Goal: Task Accomplishment & Management: Manage account settings

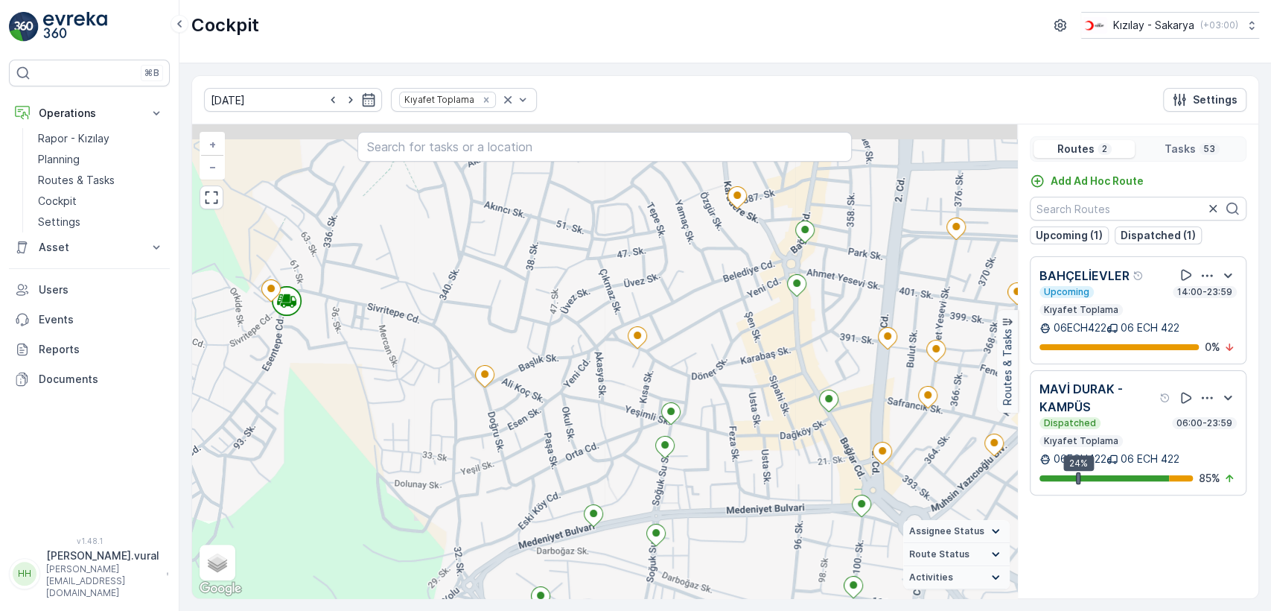
drag, startPoint x: 614, startPoint y: 323, endPoint x: 603, endPoint y: 386, distance: 63.4
click at [603, 386] on div "2 + − Satellite Roadmap Terrain Hybrid Leaflet Keyboard shortcuts Map Data Map …" at bounding box center [604, 361] width 825 height 474
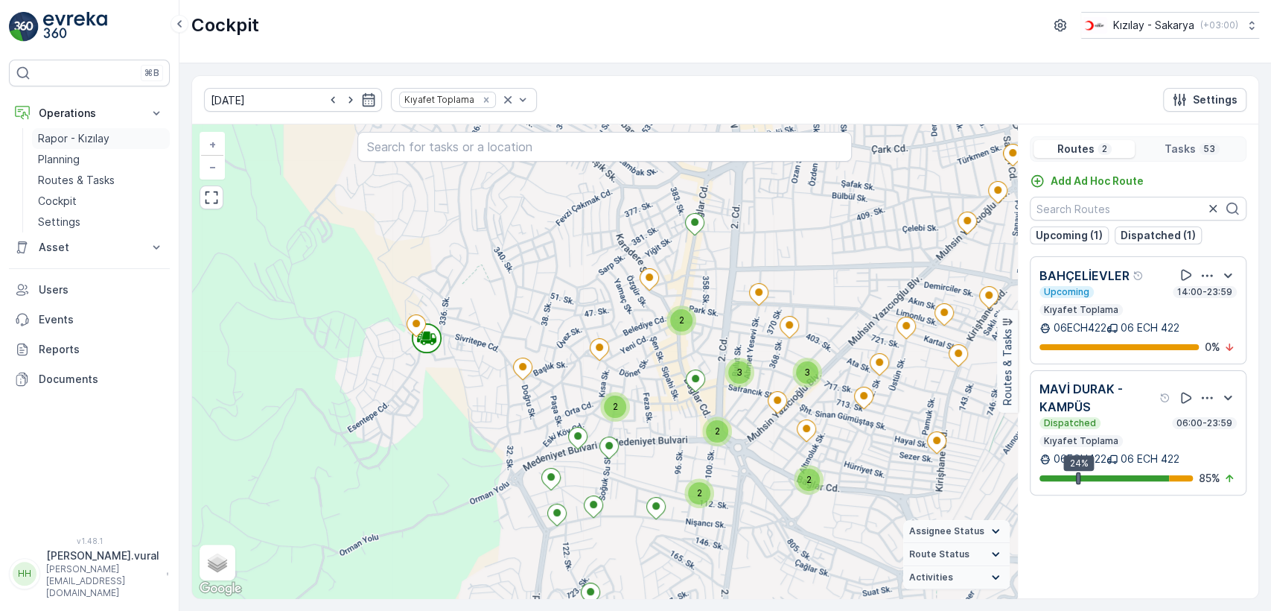
click at [84, 132] on p "Rapor - Kızılay" at bounding box center [73, 138] width 71 height 15
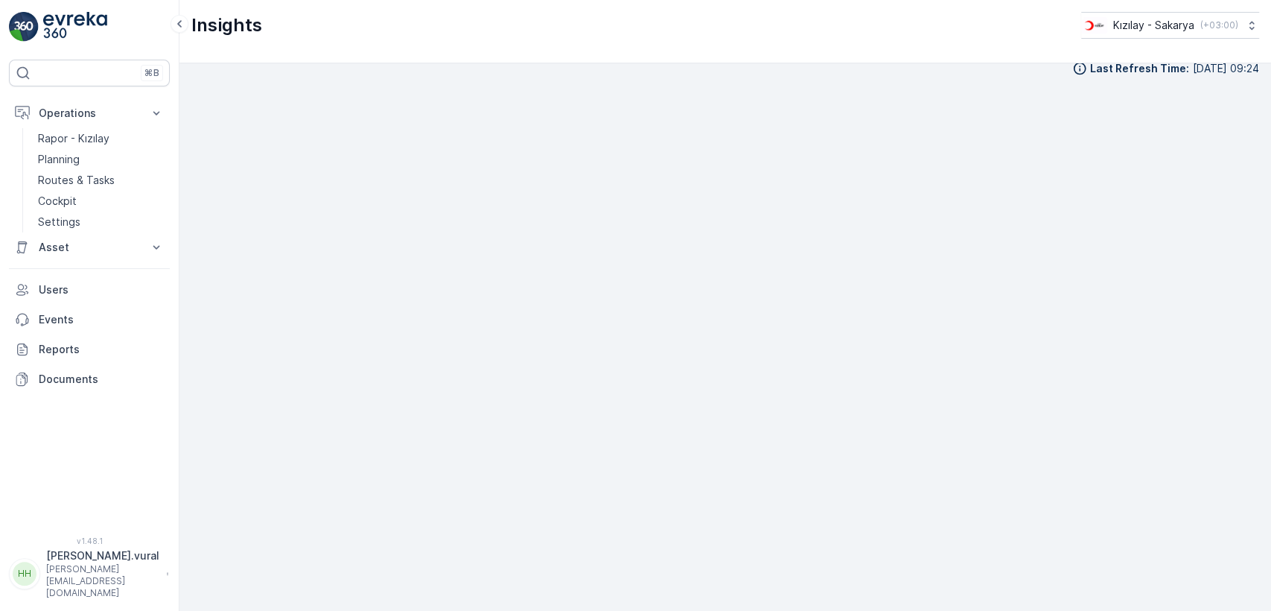
scroll to position [16, 0]
click at [86, 137] on p "Rapor - Kızılay" at bounding box center [73, 138] width 71 height 15
click at [85, 192] on link "Cockpit" at bounding box center [101, 201] width 138 height 21
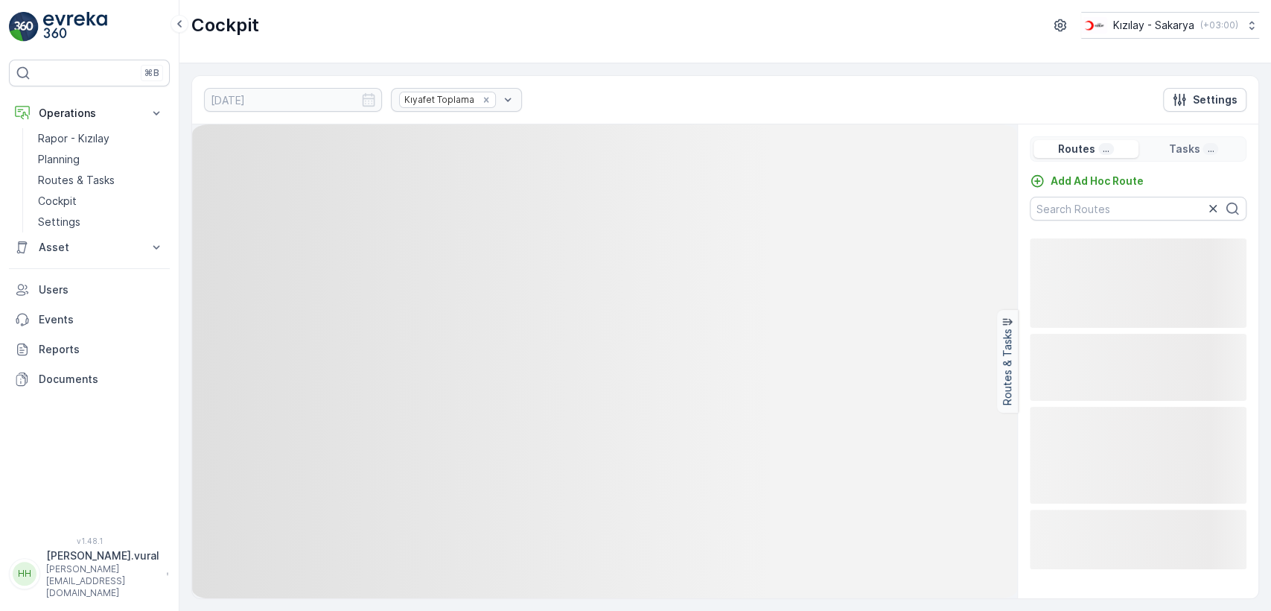
drag, startPoint x: 85, startPoint y: 192, endPoint x: 741, endPoint y: 45, distance: 672.3
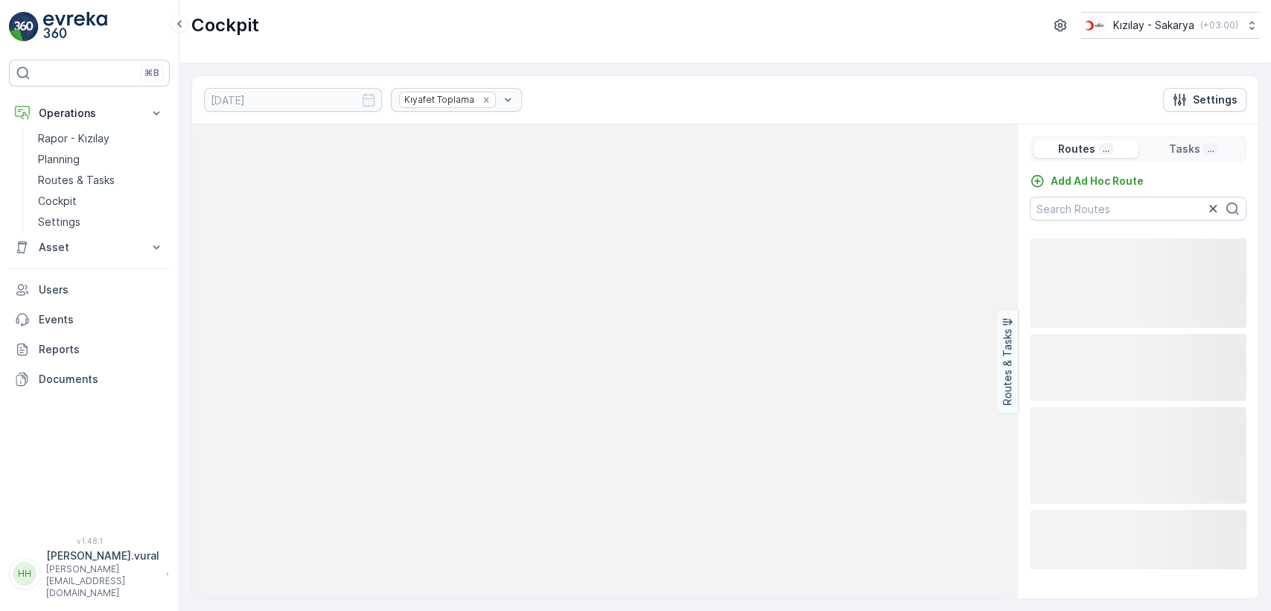
click at [741, 45] on div "Cockpit Kızılay - Sakarya ( +03:00 )" at bounding box center [725, 31] width 1092 height 63
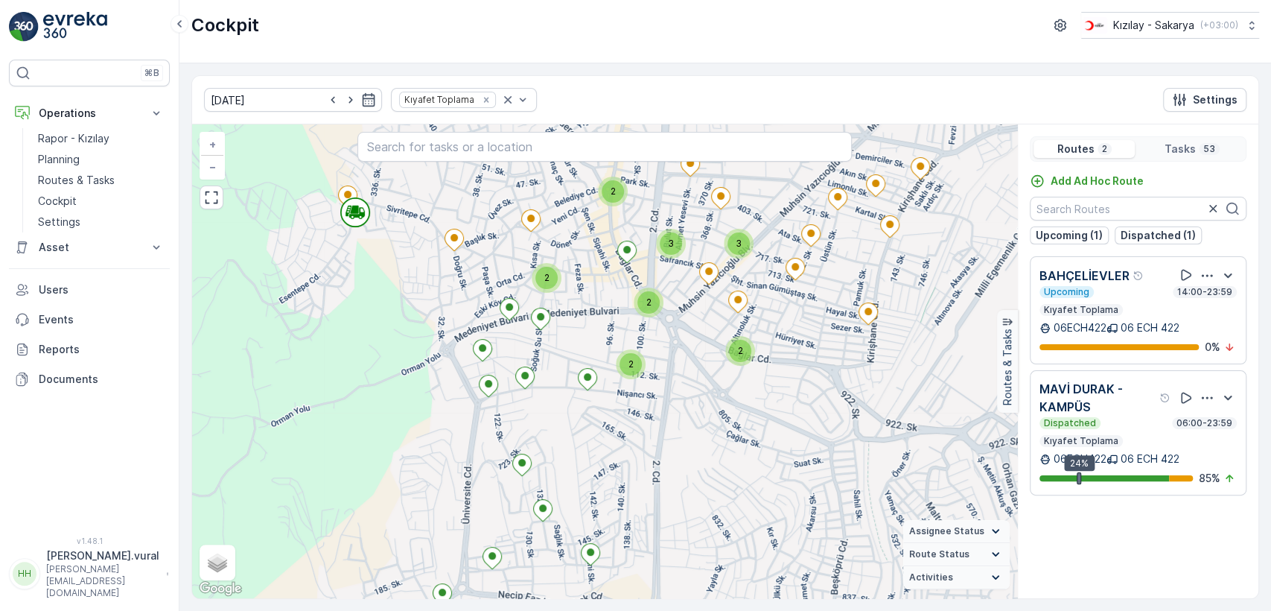
drag, startPoint x: 418, startPoint y: 305, endPoint x: 436, endPoint y: 312, distance: 19.4
click at [436, 312] on div "2 3 3 2 2 2 2 + − Satellite Roadmap Terrain Hybrid Leaflet Keyboard shortcuts M…" at bounding box center [604, 361] width 825 height 474
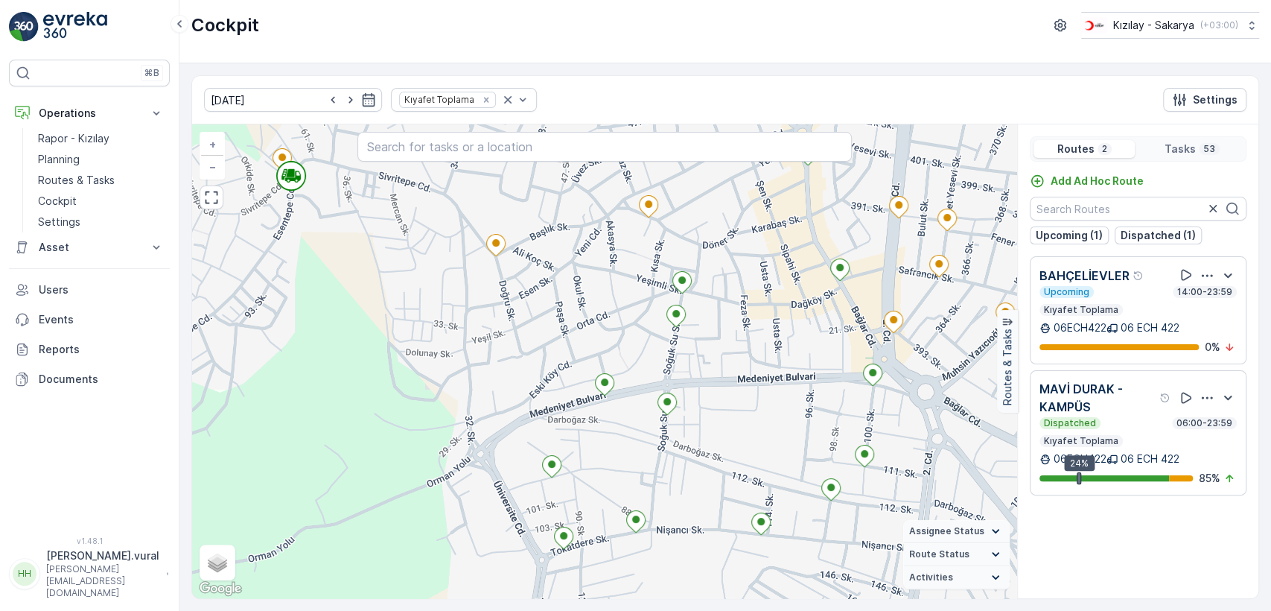
drag, startPoint x: 469, startPoint y: 278, endPoint x: 468, endPoint y: 317, distance: 38.8
click at [468, 317] on div "2 + − Satellite Roadmap Terrain Hybrid Leaflet Keyboard shortcuts Map Data Map …" at bounding box center [604, 361] width 825 height 474
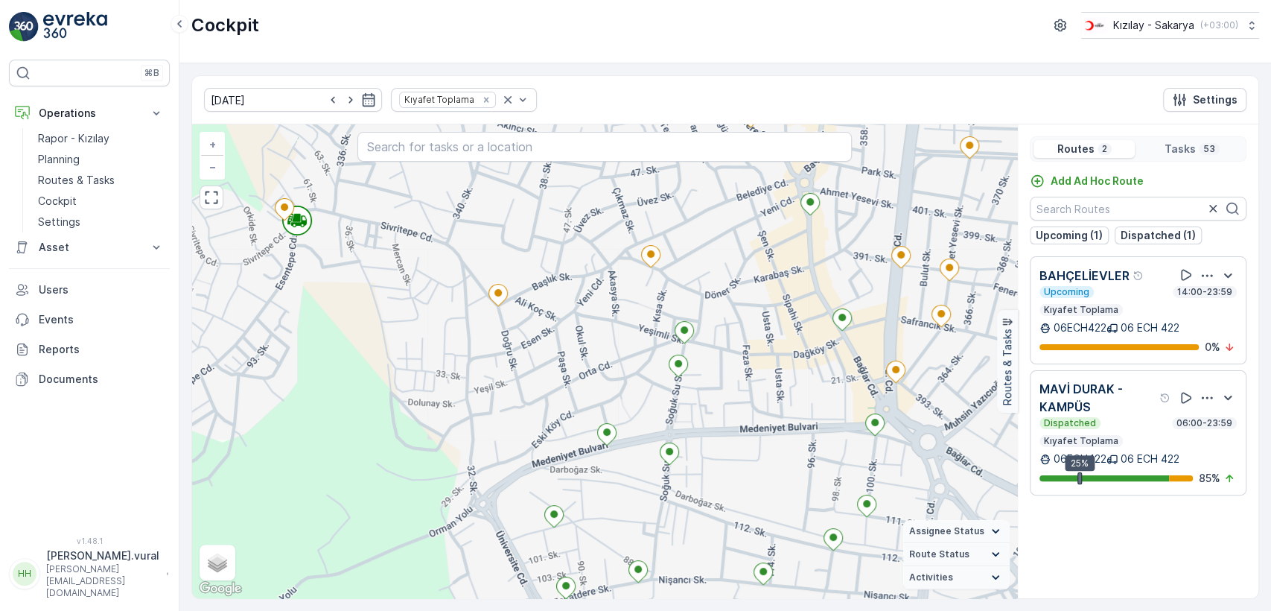
drag, startPoint x: 475, startPoint y: 341, endPoint x: 481, endPoint y: 387, distance: 45.8
click at [481, 387] on div "2 + − Satellite Roadmap Terrain Hybrid Leaflet Keyboard shortcuts Map Data Map …" at bounding box center [604, 361] width 825 height 474
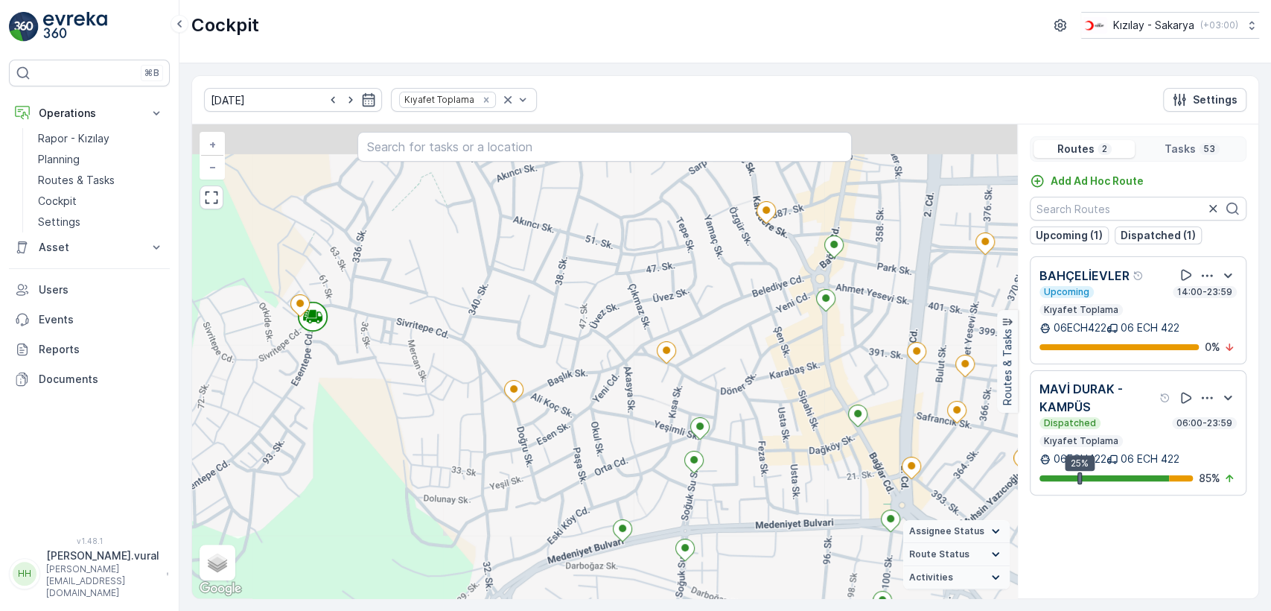
drag, startPoint x: 453, startPoint y: 302, endPoint x: 462, endPoint y: 360, distance: 58.2
click at [462, 360] on div "2 + − Satellite Roadmap Terrain Hybrid Leaflet Keyboard shortcuts Map Data Map …" at bounding box center [604, 361] width 825 height 474
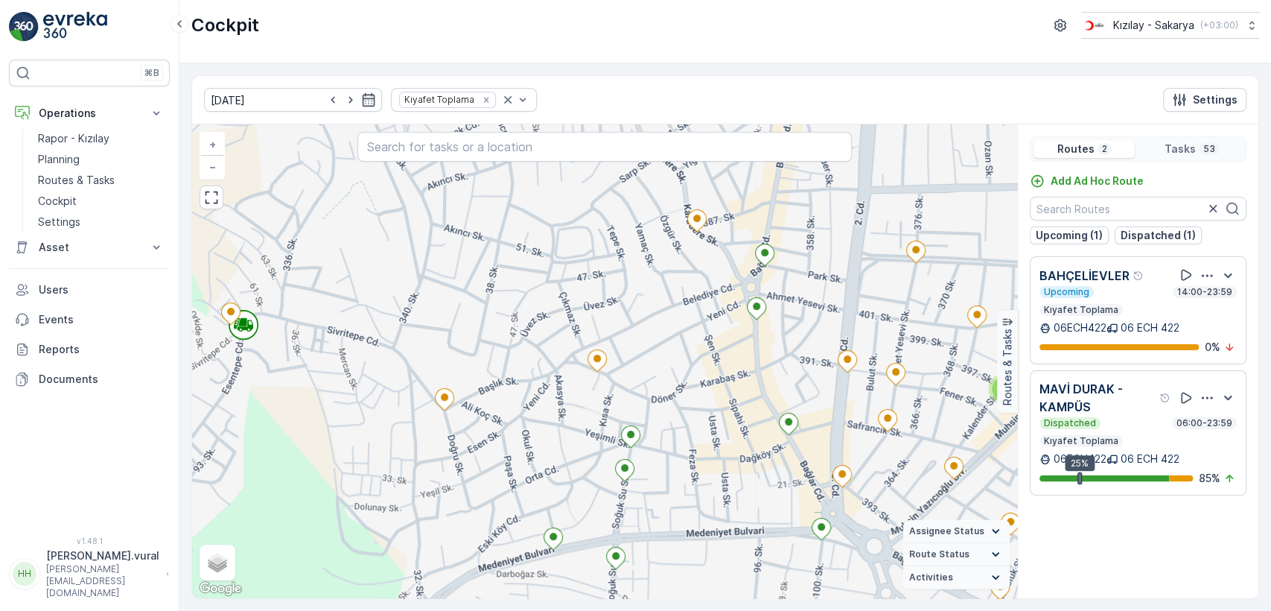
drag, startPoint x: 504, startPoint y: 340, endPoint x: 532, endPoint y: 382, distance: 50.6
click at [532, 382] on div "2 + − Satellite Roadmap Terrain Hybrid Leaflet Keyboard shortcuts Map Data Map …" at bounding box center [604, 361] width 825 height 474
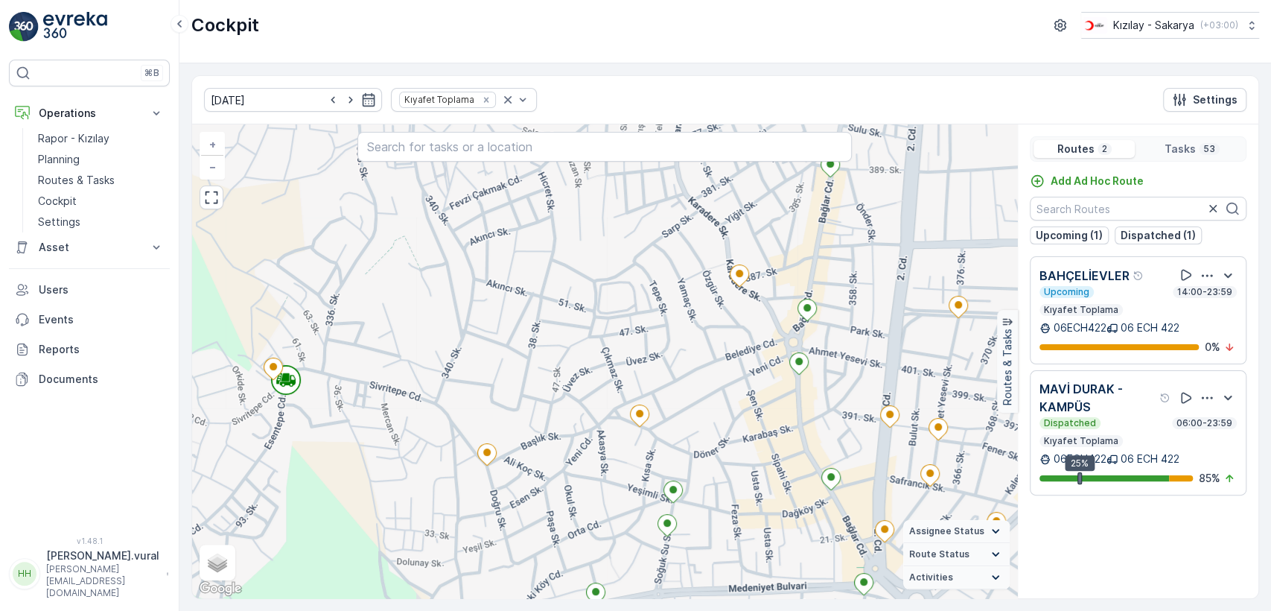
drag, startPoint x: 506, startPoint y: 372, endPoint x: 530, endPoint y: 384, distance: 27.6
click at [530, 384] on div "2 + − Satellite Roadmap Terrain Hybrid Leaflet Keyboard shortcuts Map Data Map …" at bounding box center [604, 361] width 825 height 474
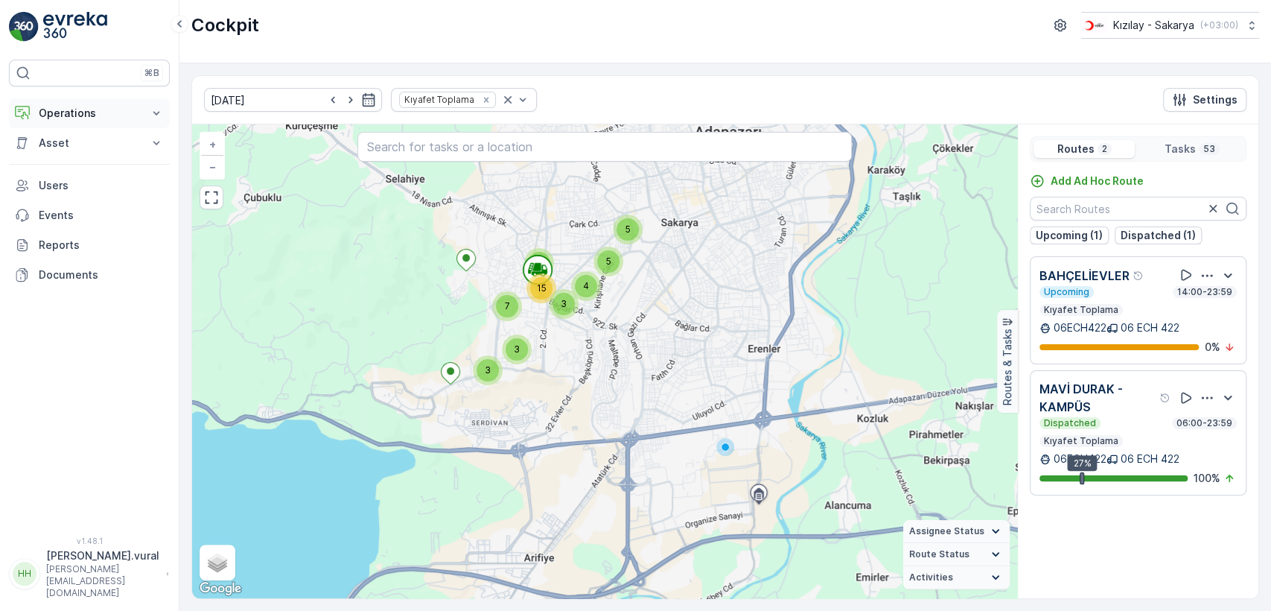
click at [76, 115] on p "Operations" at bounding box center [89, 113] width 101 height 15
click at [126, 145] on link "Rapor - Kızılay" at bounding box center [101, 138] width 138 height 21
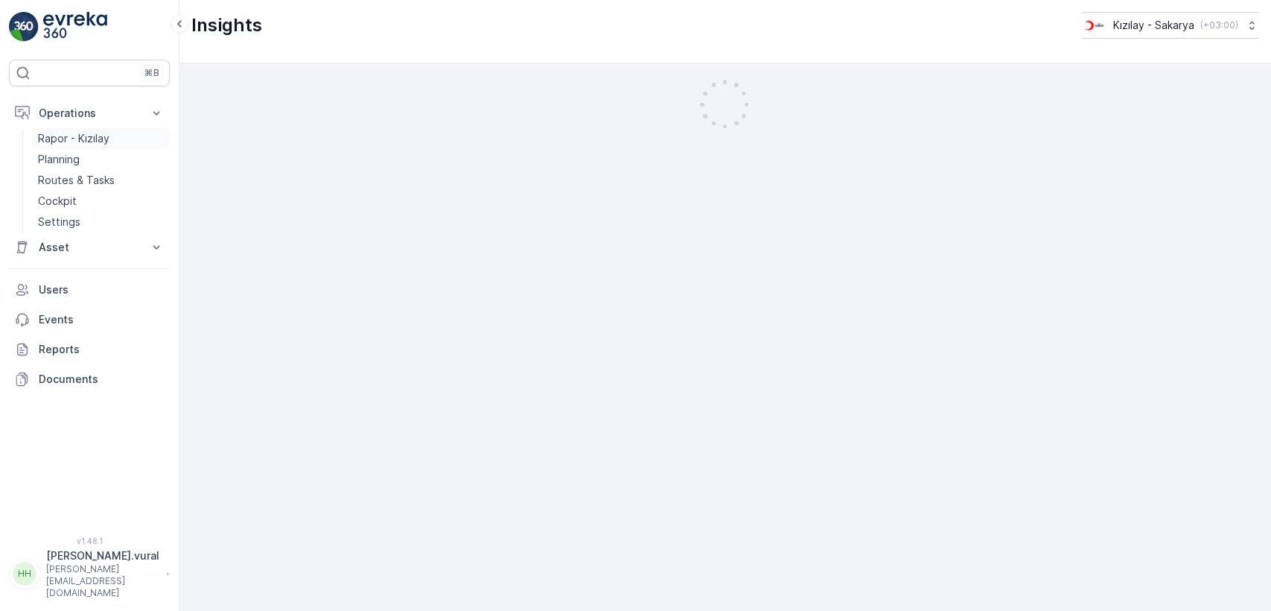
click at [126, 133] on link "Rapor - Kızılay" at bounding box center [101, 138] width 138 height 21
click at [108, 584] on p "[PERSON_NAME][EMAIL_ADDRESS][DOMAIN_NAME]" at bounding box center [102, 581] width 113 height 36
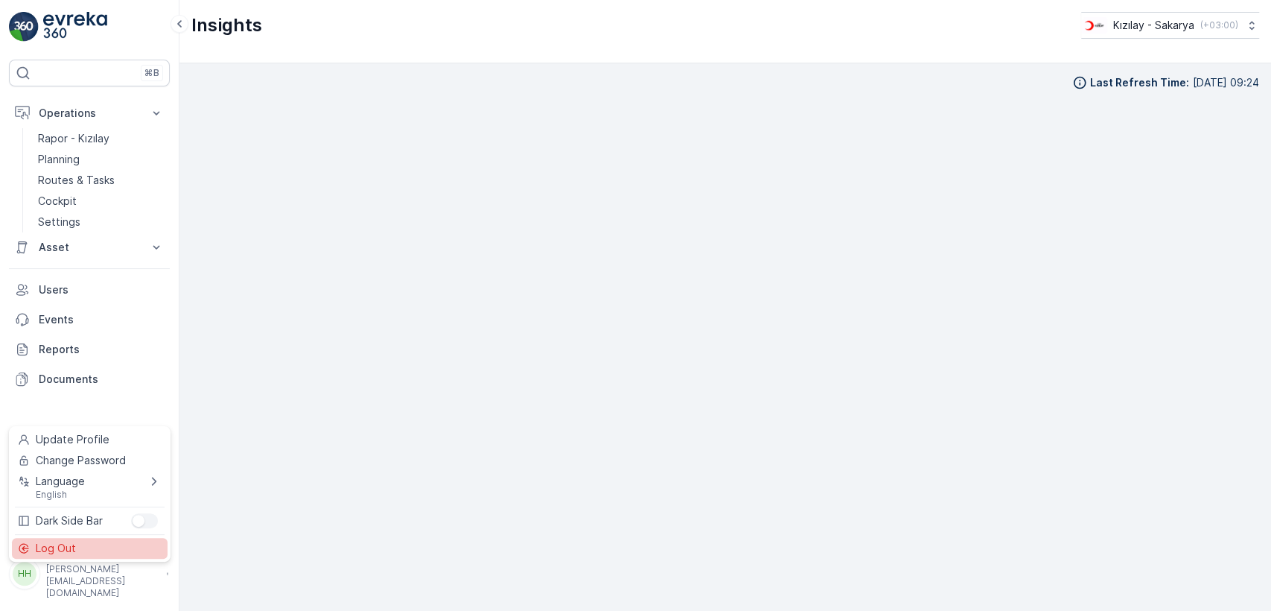
click at [107, 550] on div "Log Out" at bounding box center [90, 548] width 156 height 21
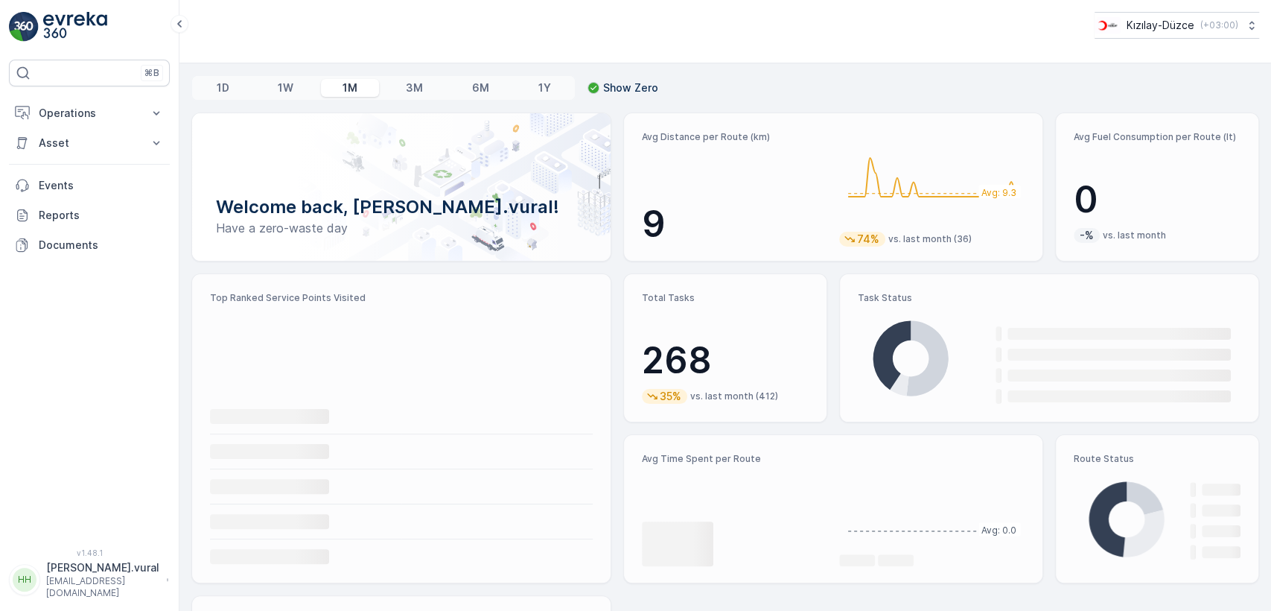
click at [124, 121] on button "Operations" at bounding box center [89, 113] width 161 height 30
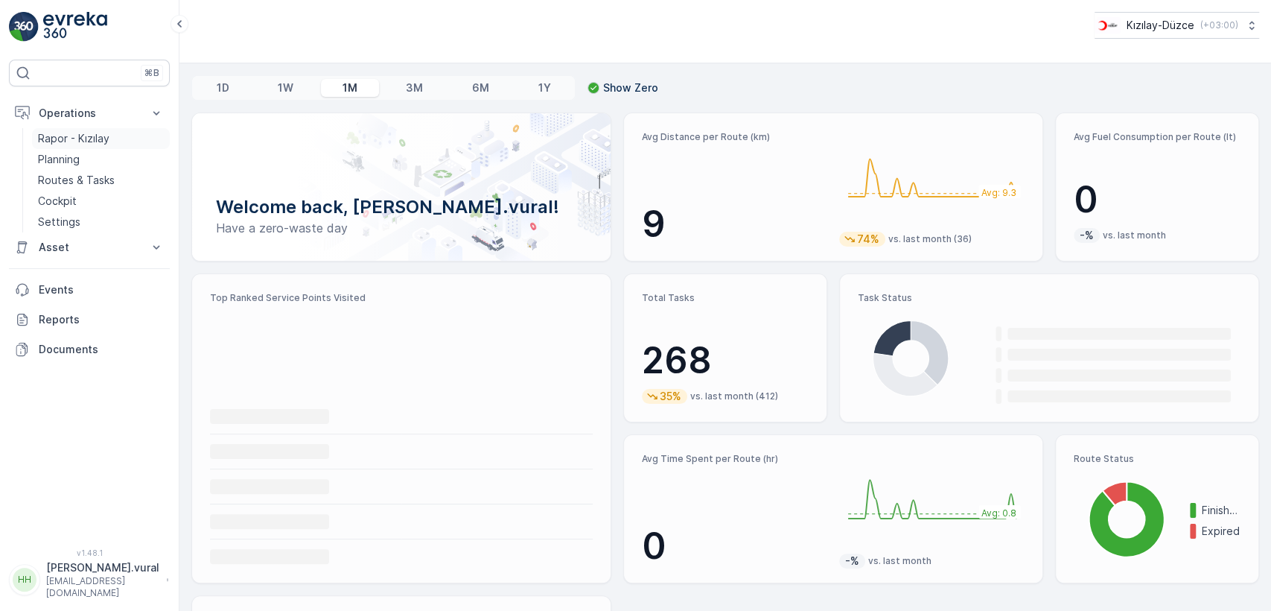
click at [117, 139] on link "Rapor - Kızılay" at bounding box center [101, 138] width 138 height 21
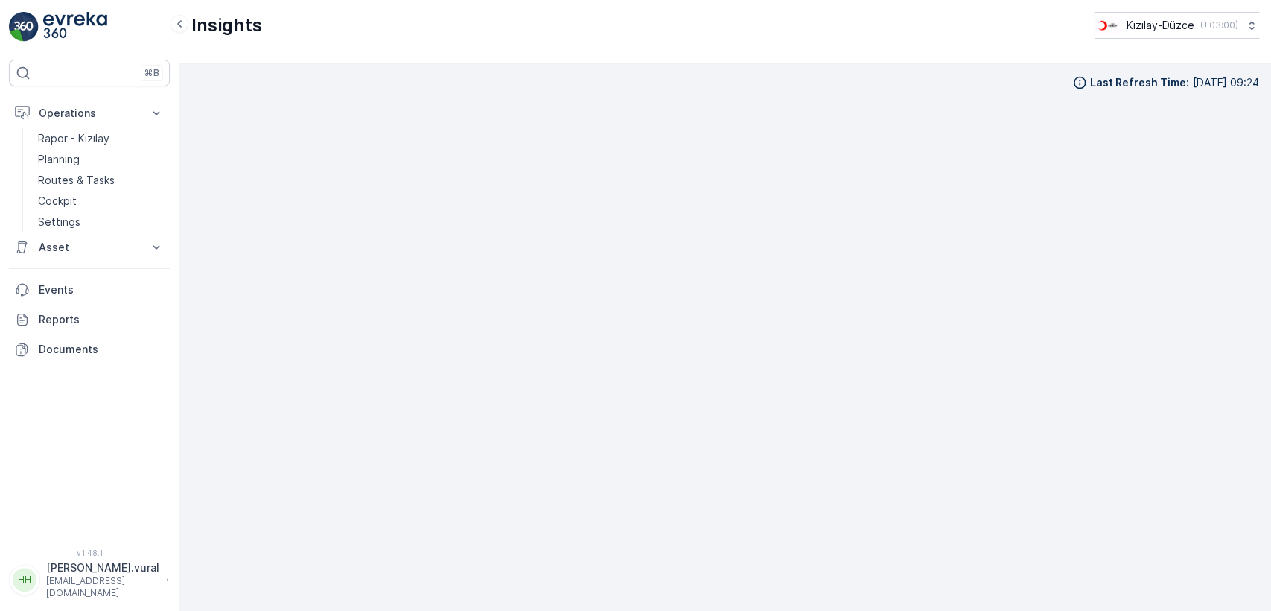
scroll to position [14, 0]
click at [76, 197] on link "Cockpit" at bounding box center [101, 201] width 138 height 21
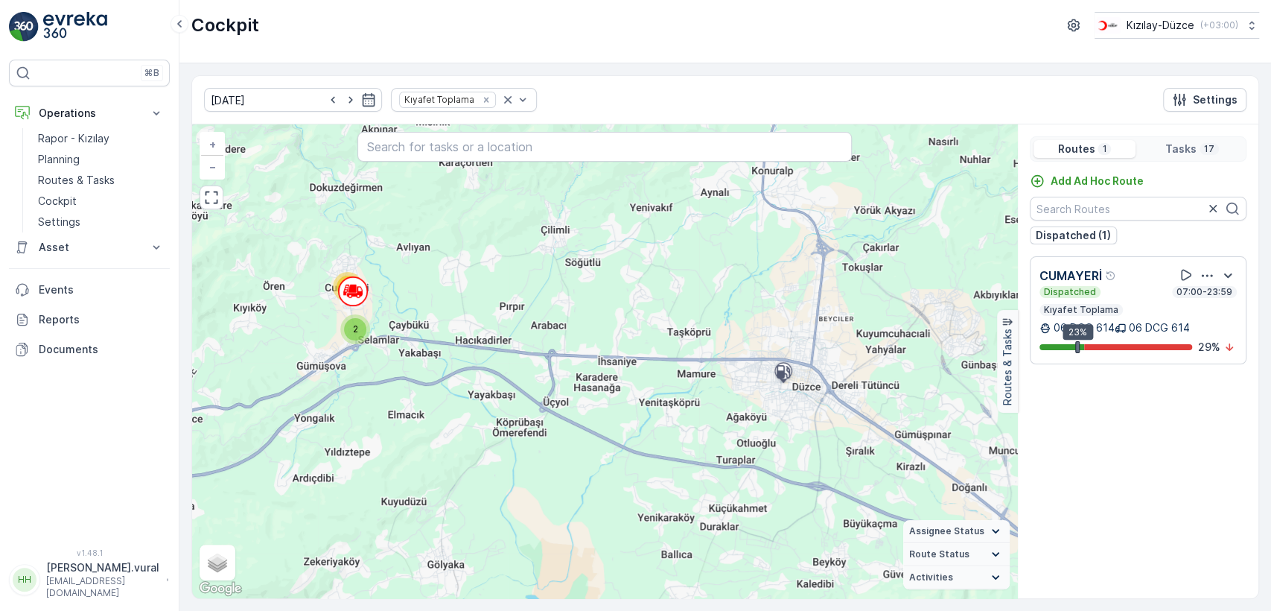
drag, startPoint x: 368, startPoint y: 352, endPoint x: 465, endPoint y: 383, distance: 102.2
click at [461, 391] on div "2 15 + − Satellite Roadmap Terrain Hybrid Leaflet Keyboard shortcuts Map Data M…" at bounding box center [604, 361] width 825 height 474
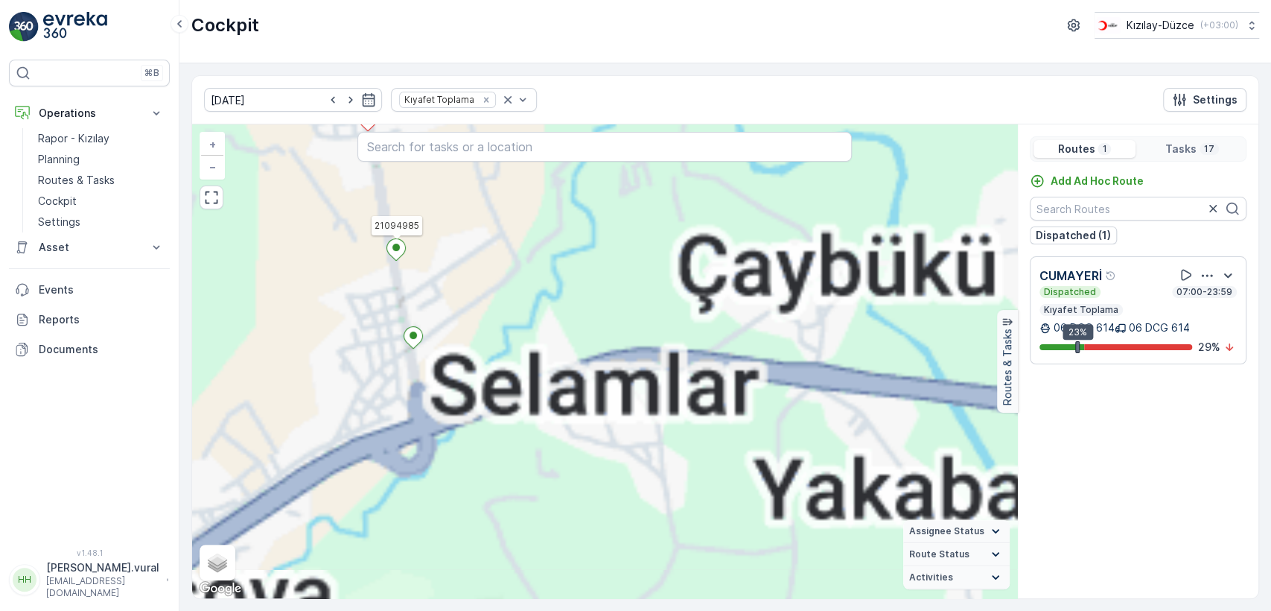
drag, startPoint x: 414, startPoint y: 326, endPoint x: 427, endPoint y: 373, distance: 48.8
click at [406, 261] on icon at bounding box center [396, 250] width 19 height 22
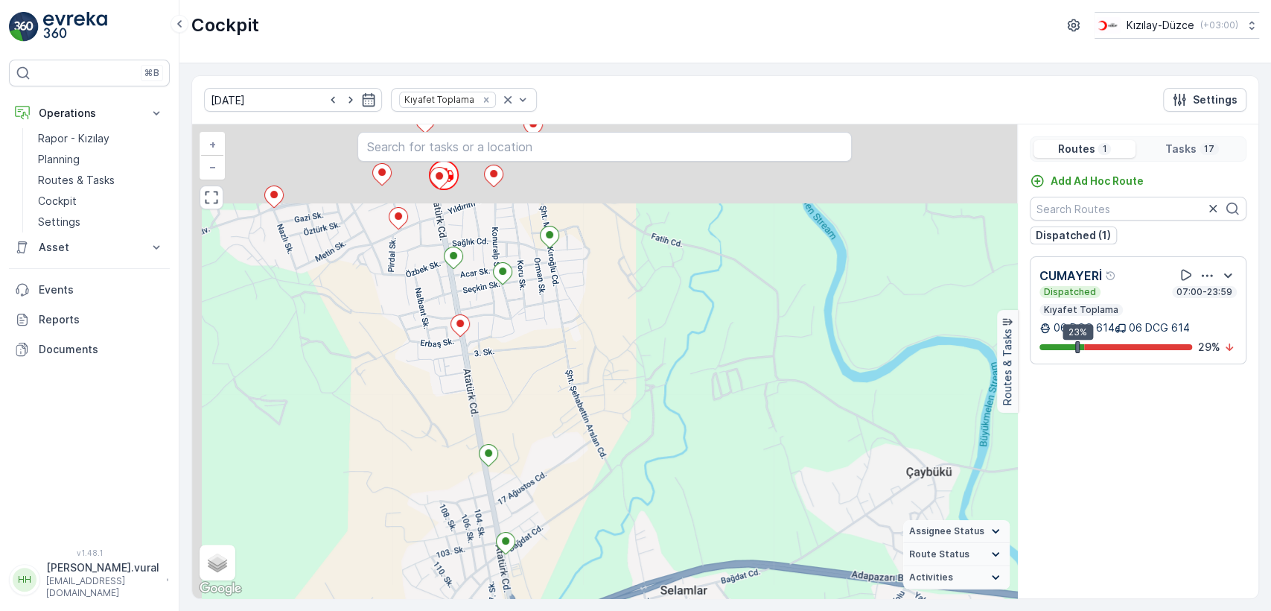
drag, startPoint x: 346, startPoint y: 313, endPoint x: 408, endPoint y: 396, distance: 103.8
click at [406, 395] on div "21094985 + − Satellite Roadmap Terrain Hybrid Leaflet Keyboard shortcuts Map Da…" at bounding box center [604, 361] width 825 height 474
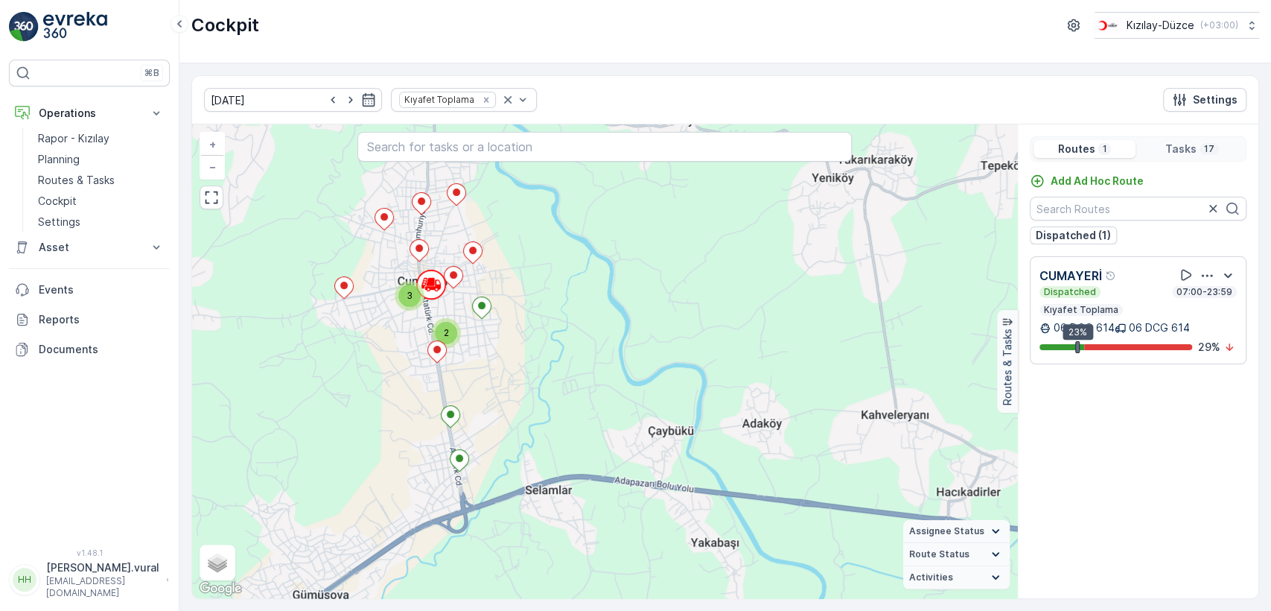
click at [131, 592] on p "hasan.vural@kizilay.com.tr" at bounding box center [102, 587] width 113 height 24
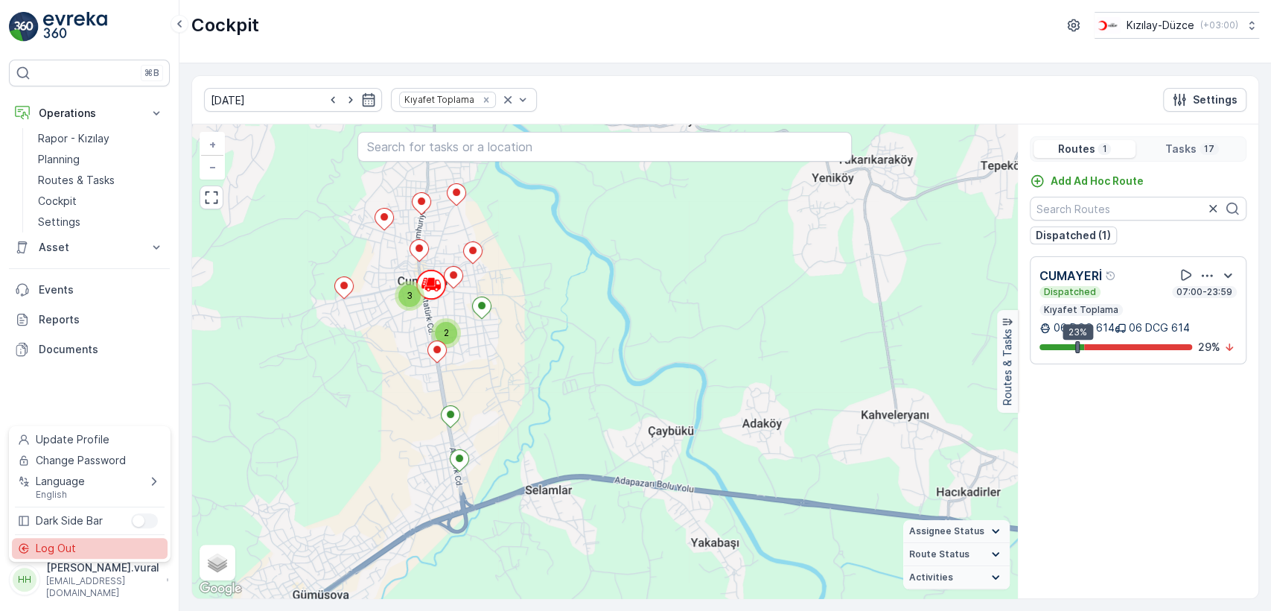
click at [95, 545] on div "Log Out" at bounding box center [90, 548] width 156 height 21
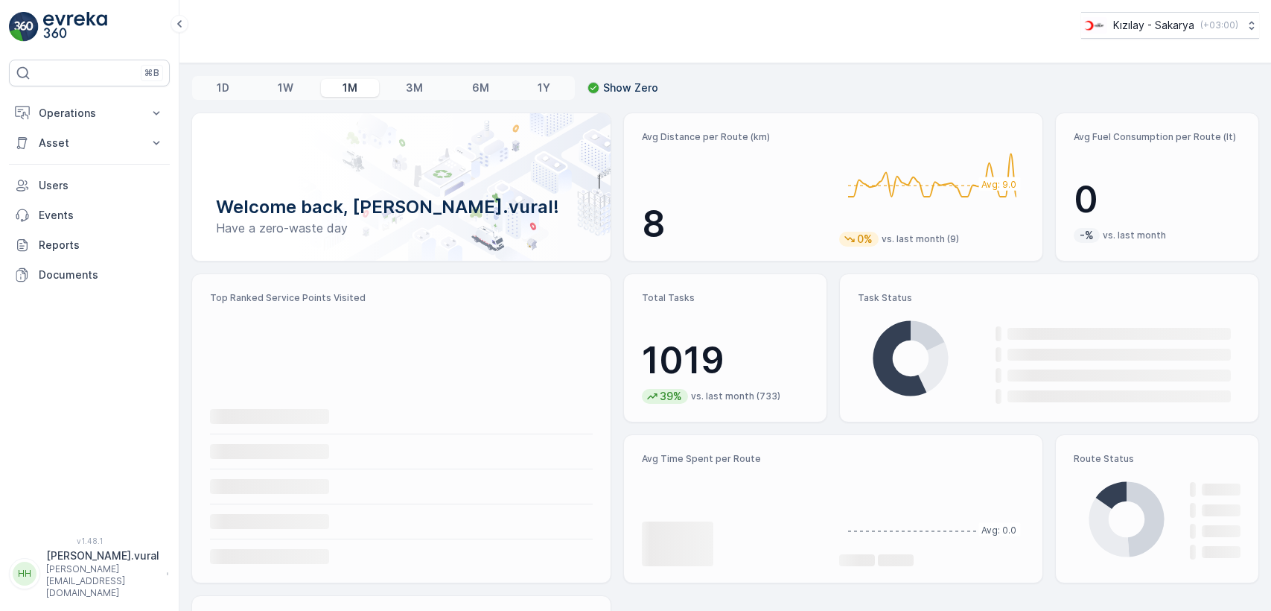
click at [75, 118] on p "Operations" at bounding box center [89, 113] width 101 height 15
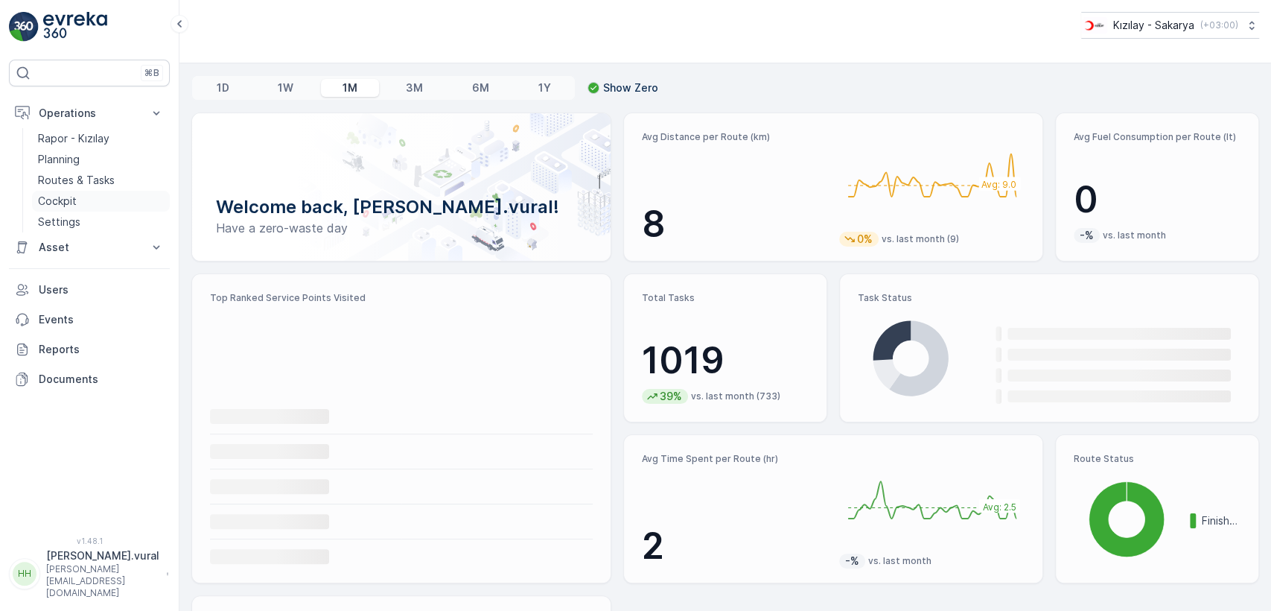
click at [100, 201] on link "Cockpit" at bounding box center [101, 201] width 138 height 21
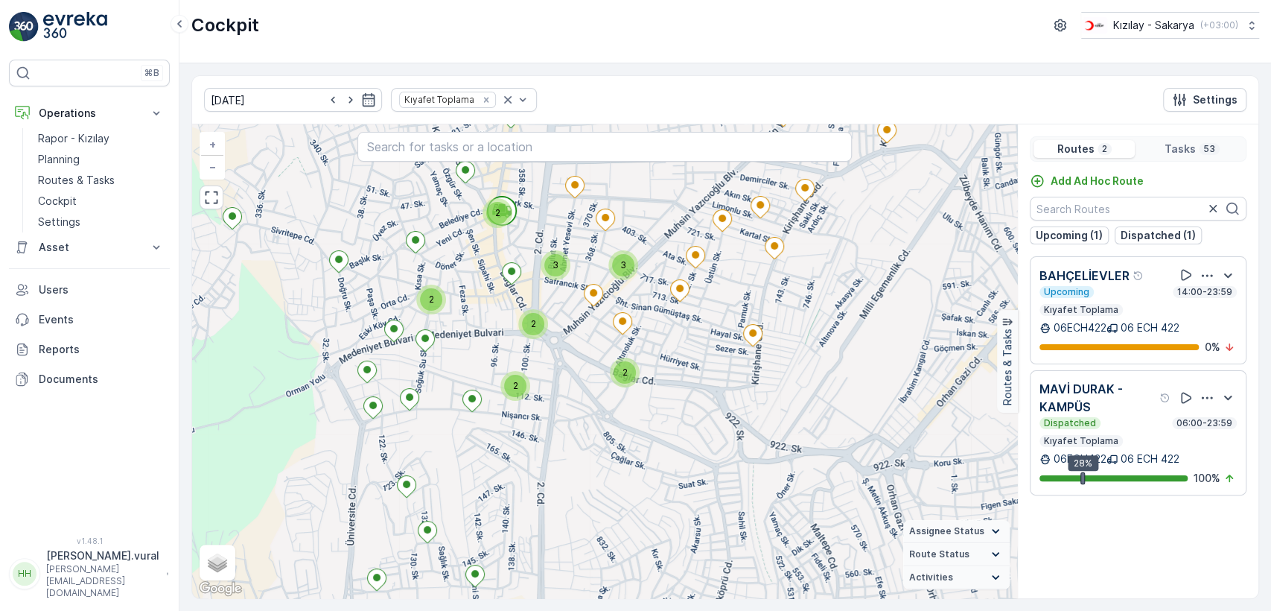
drag, startPoint x: 513, startPoint y: 250, endPoint x: 499, endPoint y: 309, distance: 60.5
click at [500, 309] on div "2 3 3 2 2 2 2 + − Satellite Roadmap Terrain Hybrid Leaflet Keyboard shortcuts M…" at bounding box center [604, 361] width 825 height 474
